Goal: Task Accomplishment & Management: Manage account settings

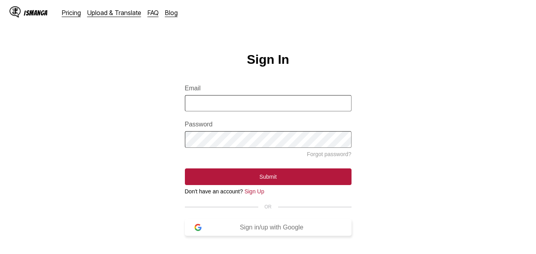
click at [199, 231] on img "button" at bounding box center [197, 227] width 7 height 7
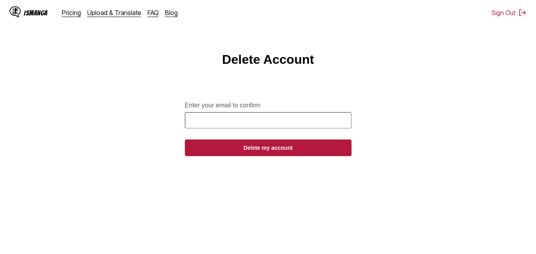
click at [243, 124] on input "Enter your email to confirm" at bounding box center [268, 120] width 167 height 16
type input "**********"
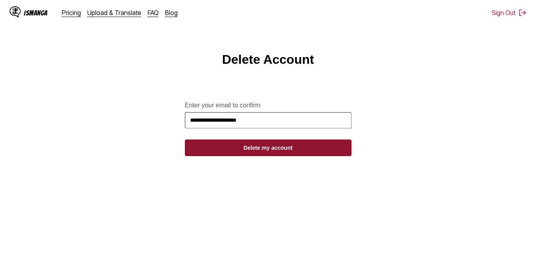
click at [257, 155] on button "Delete my account" at bounding box center [268, 148] width 167 height 17
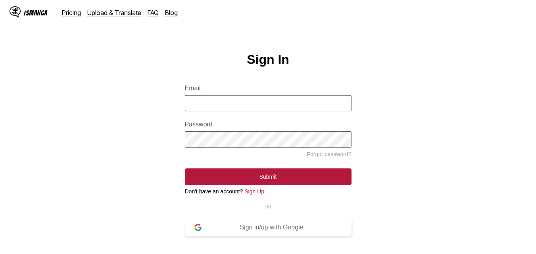
click at [193, 236] on button "Sign in/up with Google" at bounding box center [268, 227] width 167 height 17
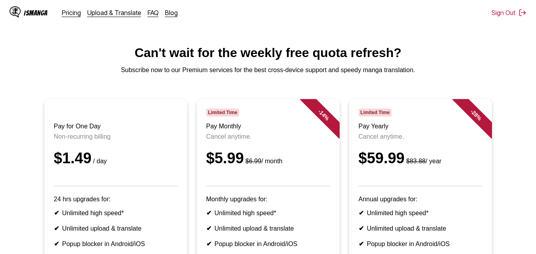
scroll to position [3, 0]
